Goal: Transaction & Acquisition: Obtain resource

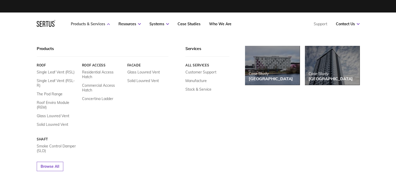
click at [83, 22] on link "Products & Services" at bounding box center [90, 24] width 39 height 5
click at [97, 72] on link "Residential Access Hatch" at bounding box center [102, 74] width 41 height 9
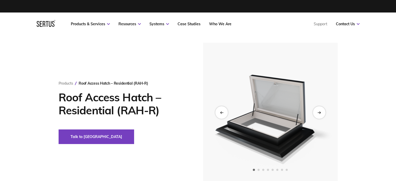
click at [269, 103] on img at bounding box center [270, 112] width 128 height 139
click at [321, 111] on icon "Next slide" at bounding box center [319, 112] width 3 height 3
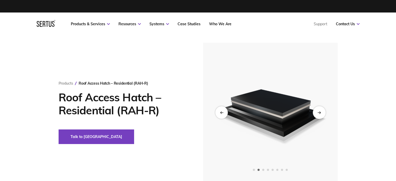
click at [321, 111] on icon "Next slide" at bounding box center [319, 112] width 3 height 3
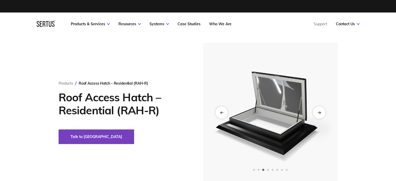
click at [321, 111] on icon "Next slide" at bounding box center [319, 112] width 3 height 3
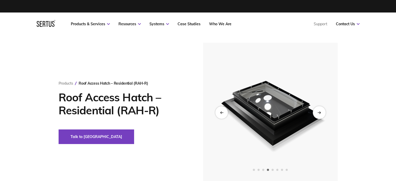
click at [321, 111] on icon "Next slide" at bounding box center [319, 112] width 3 height 3
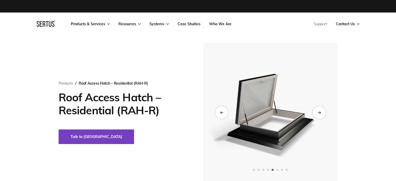
click at [321, 111] on icon "Next slide" at bounding box center [319, 112] width 3 height 3
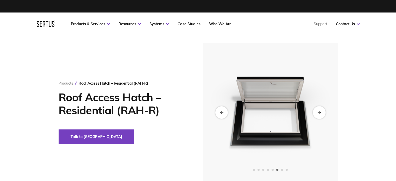
click at [321, 111] on icon "Next slide" at bounding box center [319, 112] width 3 height 3
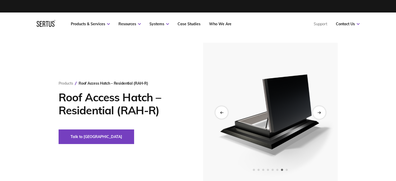
click at [321, 111] on icon "Next slide" at bounding box center [319, 112] width 3 height 3
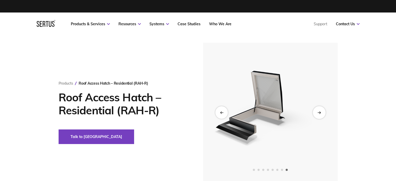
click at [321, 111] on icon "Next slide" at bounding box center [319, 112] width 3 height 3
click at [318, 111] on icon "Next slide" at bounding box center [319, 112] width 3 height 3
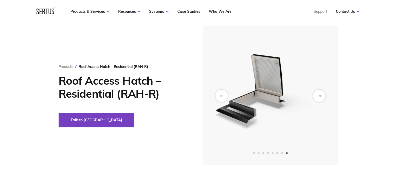
scroll to position [26, 0]
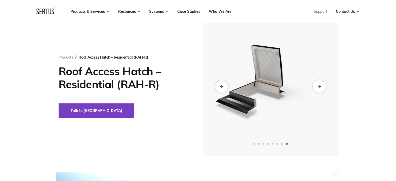
click at [318, 87] on icon "Next slide" at bounding box center [319, 87] width 3 height 0
click at [320, 86] on icon "Next slide" at bounding box center [319, 86] width 3 height 3
click at [218, 86] on div "Previous slide" at bounding box center [221, 86] width 13 height 13
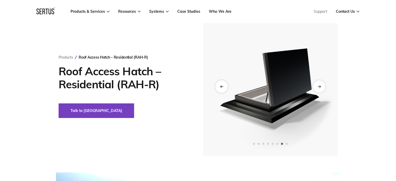
click at [218, 86] on div "Previous slide" at bounding box center [221, 86] width 13 height 13
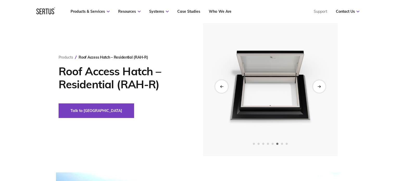
click at [218, 86] on div "Previous slide" at bounding box center [221, 86] width 13 height 13
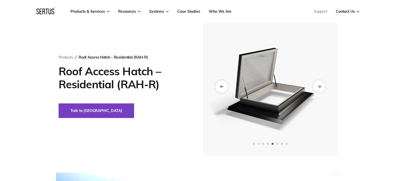
click at [218, 86] on div "Previous slide" at bounding box center [221, 86] width 13 height 13
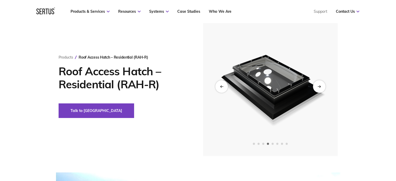
click at [272, 77] on img at bounding box center [270, 86] width 128 height 139
click at [283, 108] on img at bounding box center [270, 86] width 128 height 139
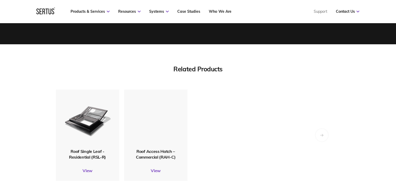
scroll to position [1590, 0]
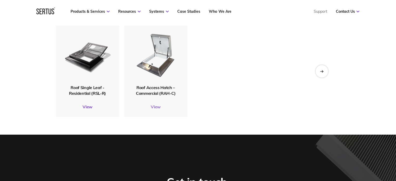
click at [157, 104] on link "View" at bounding box center [155, 106] width 63 height 5
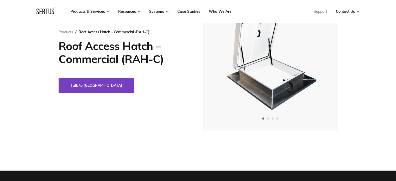
scroll to position [52, 0]
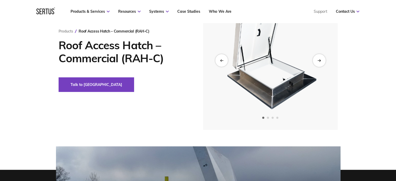
click at [323, 60] on div "Next slide" at bounding box center [319, 60] width 13 height 13
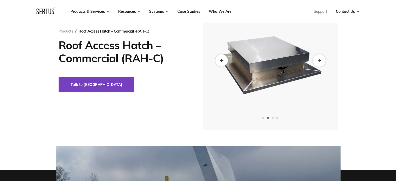
click at [323, 60] on div "Next slide" at bounding box center [319, 60] width 13 height 13
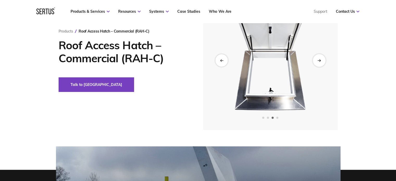
click at [323, 60] on div "Next slide" at bounding box center [319, 60] width 13 height 13
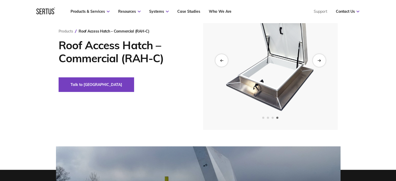
click at [323, 60] on div "Next slide" at bounding box center [319, 60] width 13 height 13
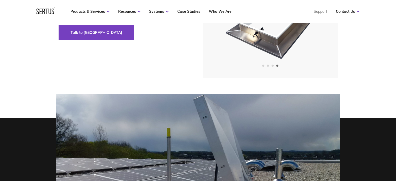
scroll to position [0, 0]
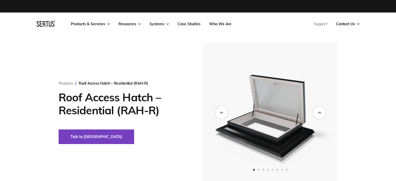
scroll to position [1590, 0]
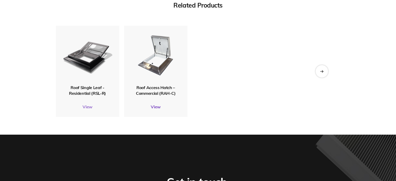
click at [89, 104] on link "View" at bounding box center [87, 106] width 63 height 5
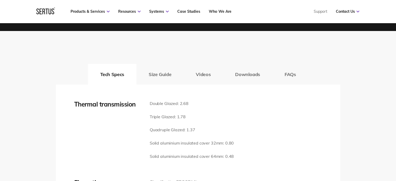
scroll to position [730, 0]
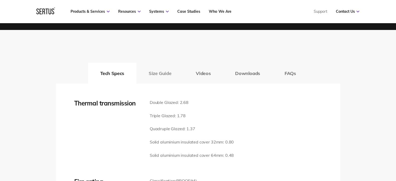
click at [163, 73] on button "Size Guide" at bounding box center [160, 73] width 47 height 21
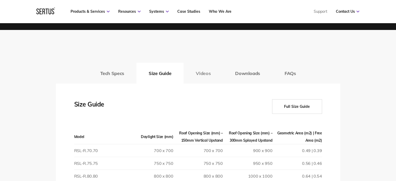
click at [201, 72] on button "Videos" at bounding box center [203, 73] width 39 height 21
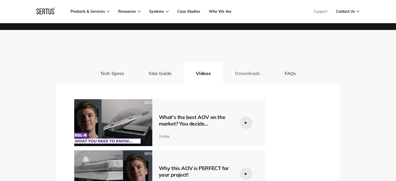
click at [247, 70] on button "Downloads" at bounding box center [248, 73] width 50 height 21
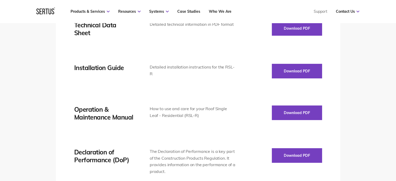
scroll to position [782, 0]
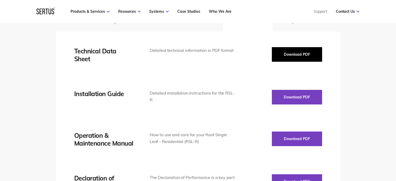
click at [298, 54] on button "Download PDF" at bounding box center [297, 54] width 50 height 15
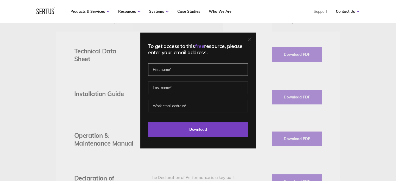
click at [170, 71] on input "text" at bounding box center [198, 69] width 100 height 13
type input "[PERSON_NAME]"
click at [172, 90] on input "text" at bounding box center [198, 88] width 100 height 13
type input "[PERSON_NAME]"
click at [174, 105] on input "email" at bounding box center [198, 106] width 100 height 13
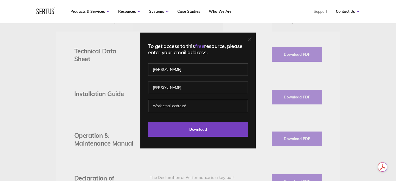
click at [195, 106] on input "email" at bounding box center [198, 106] width 100 height 13
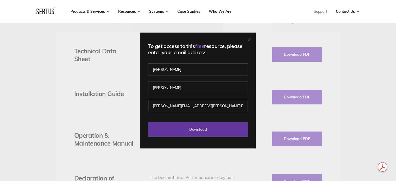
type input "[PERSON_NAME][EMAIL_ADDRESS][PERSON_NAME][DOMAIN_NAME]"
click at [204, 129] on input "Download" at bounding box center [198, 129] width 100 height 15
